Goal: Use online tool/utility: Utilize a website feature to perform a specific function

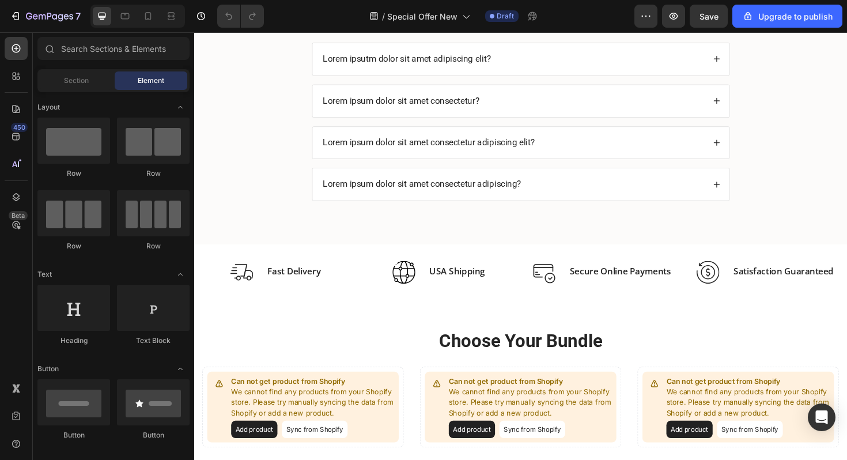
scroll to position [552, 0]
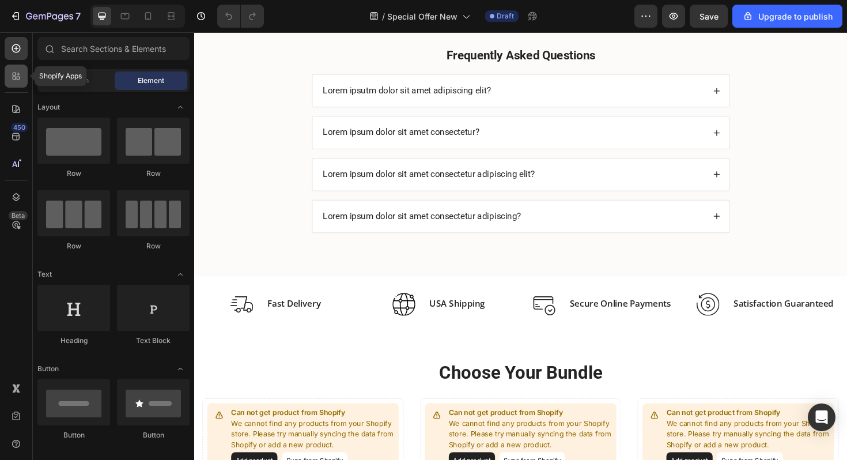
click at [15, 85] on div at bounding box center [16, 75] width 23 height 23
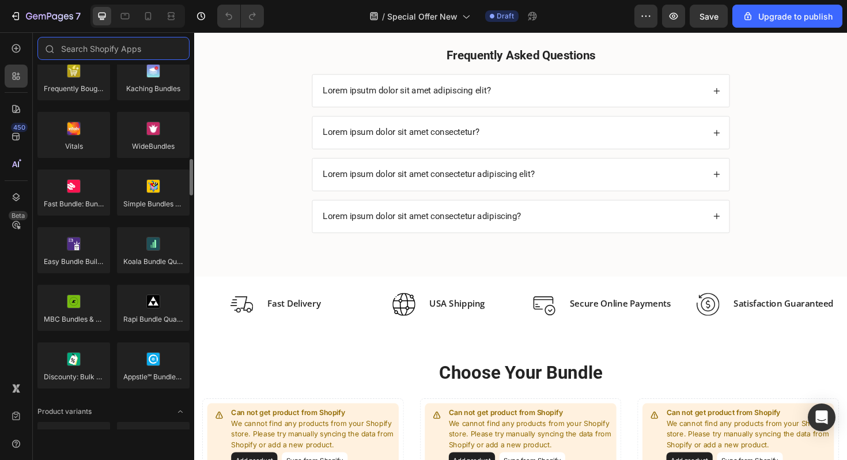
scroll to position [942, 0]
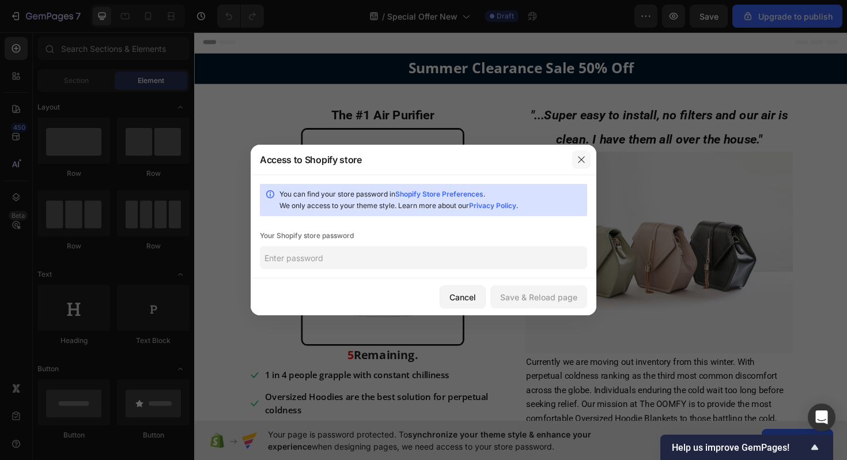
click at [582, 156] on icon "button" at bounding box center [580, 159] width 9 height 9
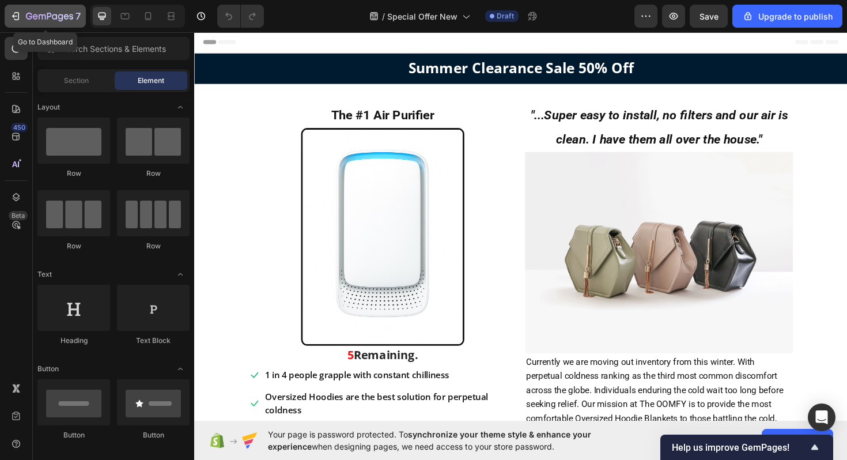
click at [20, 15] on icon "button" at bounding box center [16, 16] width 12 height 12
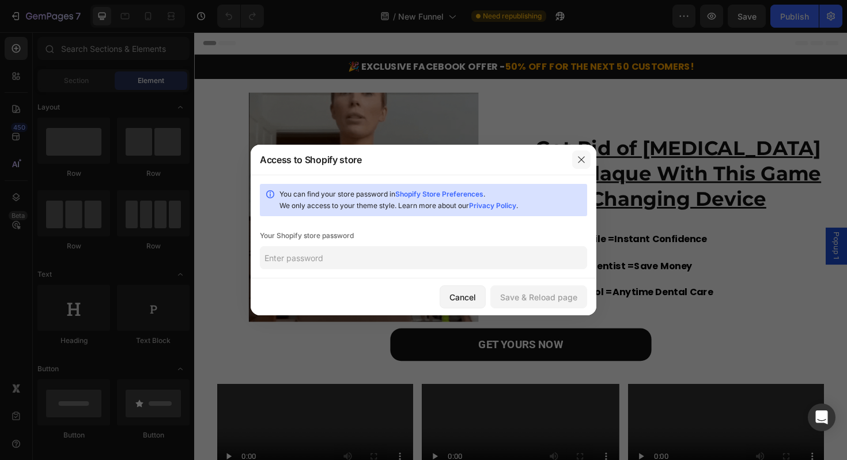
click at [578, 160] on icon "button" at bounding box center [580, 159] width 9 height 9
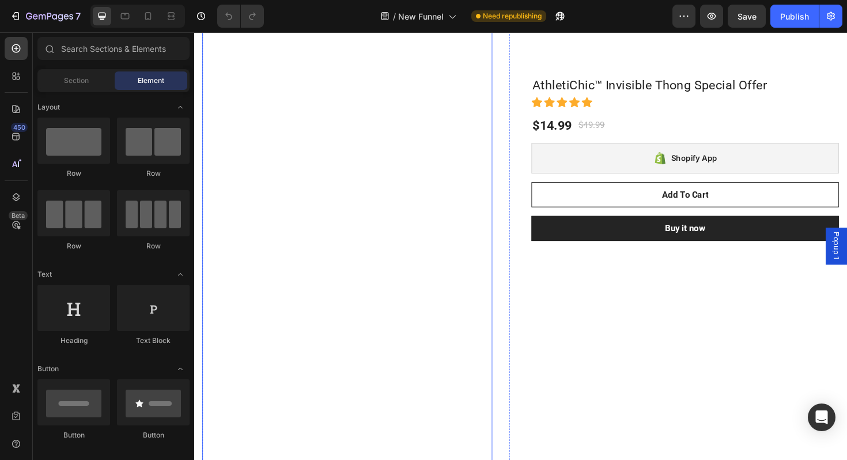
scroll to position [974, 0]
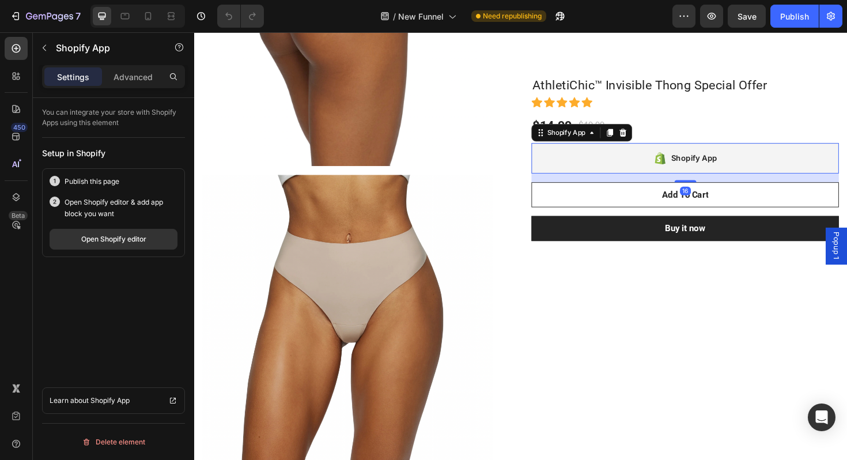
click at [638, 164] on div "Shopify App" at bounding box center [713, 166] width 325 height 32
click at [107, 240] on div "Open Shopify editor" at bounding box center [113, 239] width 65 height 10
